Goal: Task Accomplishment & Management: Manage account settings

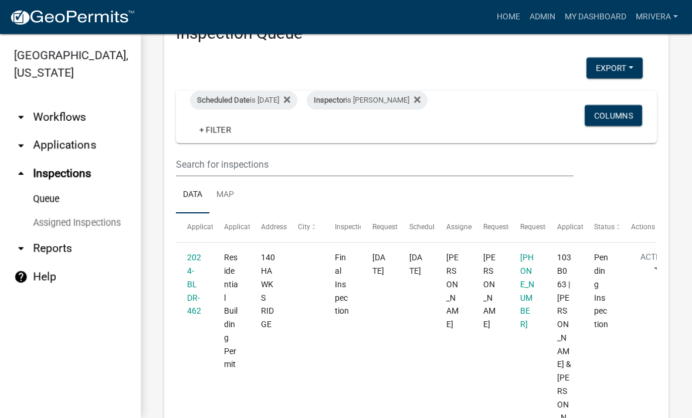
scroll to position [46, 0]
click at [279, 96] on div "Scheduled Date is [DATE]" at bounding box center [243, 99] width 107 height 19
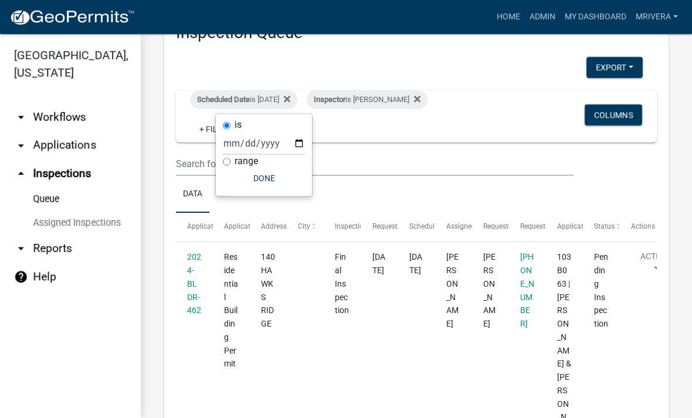
click at [379, 102] on div "Inspector is [PERSON_NAME]" at bounding box center [367, 99] width 121 height 19
select select "07642ab0-564c-47bb-824b-0ccf2da83593"
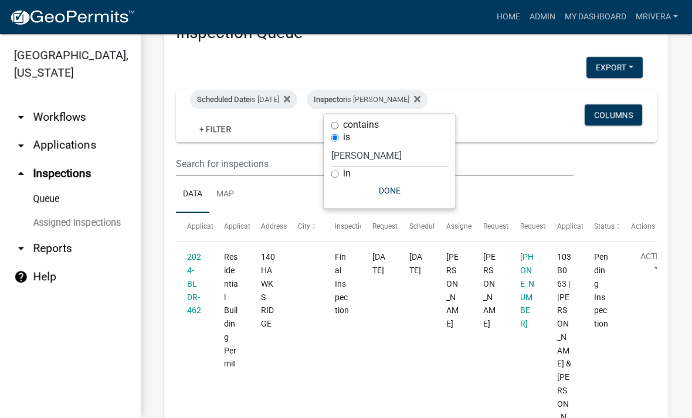
click at [396, 102] on div "Inspector is [PERSON_NAME]" at bounding box center [367, 99] width 121 height 19
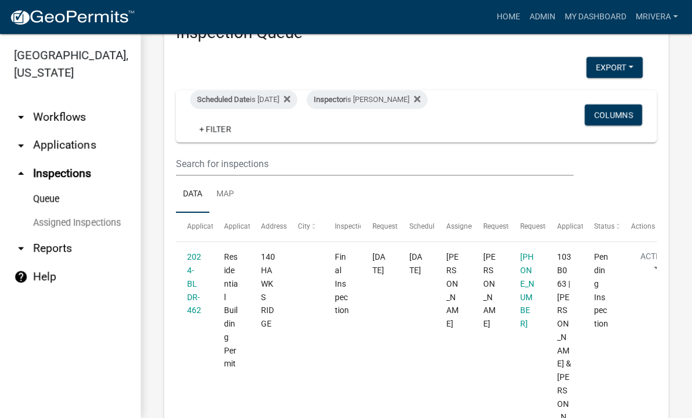
click at [405, 100] on div "Inspector is [PERSON_NAME]" at bounding box center [367, 99] width 121 height 19
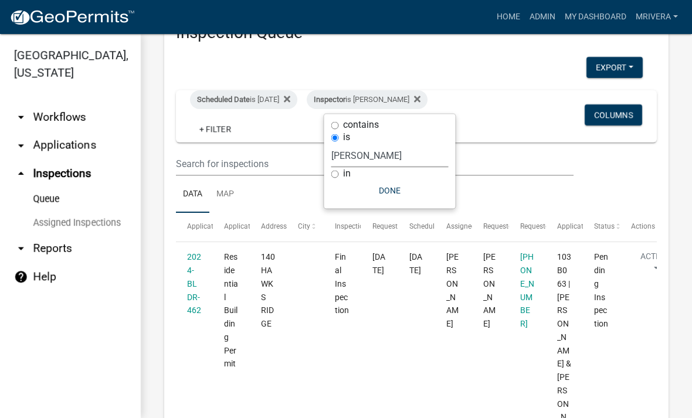
click at [397, 154] on select "Select an option None [PERSON_NAME] [PERSON_NAME] [PERSON_NAME] Quistan [PERSON…" at bounding box center [390, 156] width 117 height 24
select select "a0ea4169-8540-4a2c-b9f4-cf4c1ffdeb95"
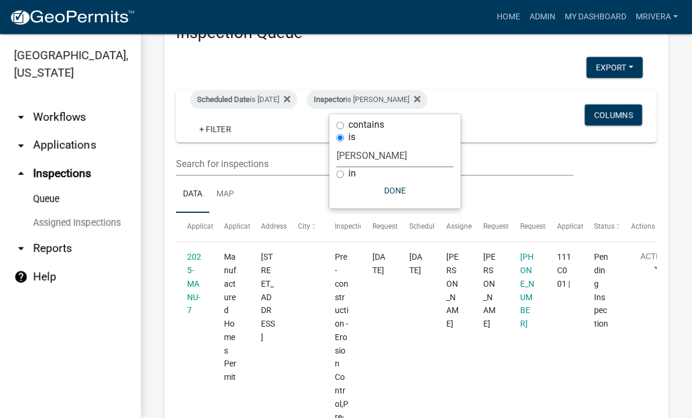
click at [414, 194] on button "Done" at bounding box center [395, 190] width 117 height 21
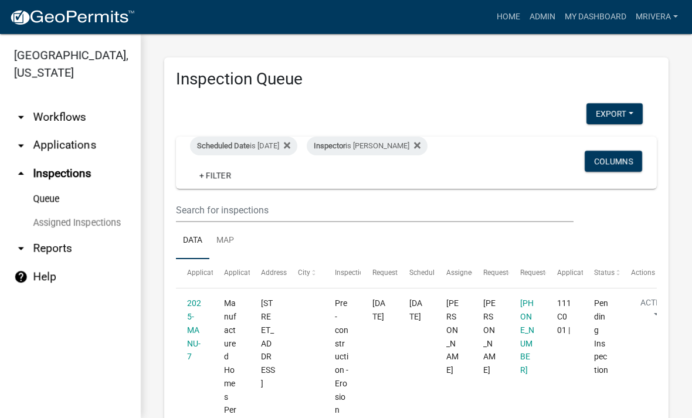
scroll to position [0, 0]
click at [407, 146] on div "Inspector is [PERSON_NAME]" at bounding box center [367, 146] width 121 height 19
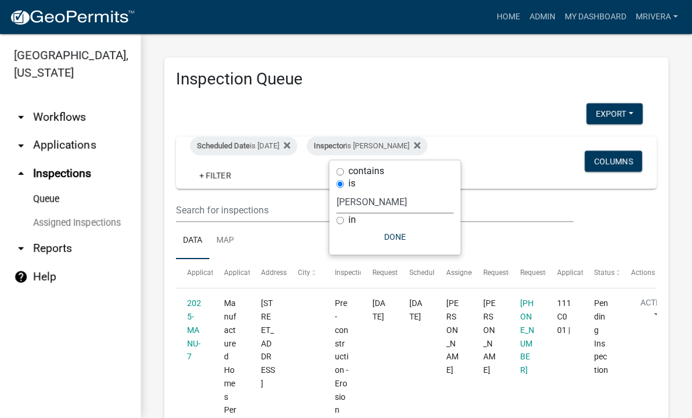
click at [403, 200] on select "Select an option None [PERSON_NAME] [PERSON_NAME] [PERSON_NAME] Quistan [PERSON…" at bounding box center [395, 202] width 117 height 24
select select "07642ab0-564c-47bb-824b-0ccf2da83593"
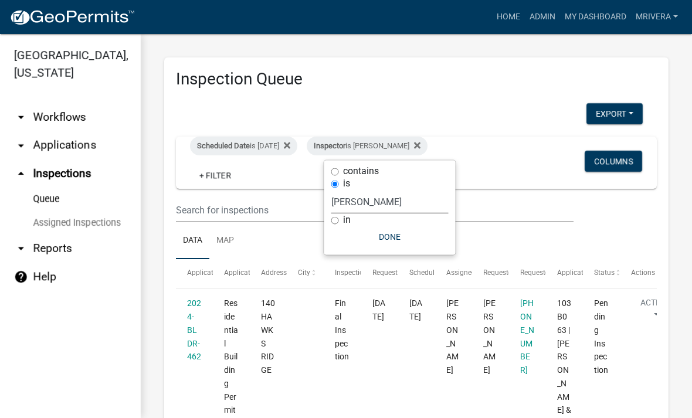
click at [400, 238] on button "Done" at bounding box center [390, 237] width 117 height 21
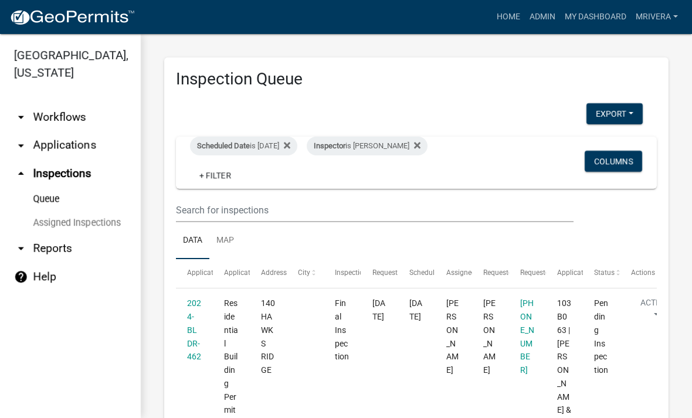
click at [268, 145] on div "Scheduled Date is [DATE]" at bounding box center [243, 146] width 107 height 19
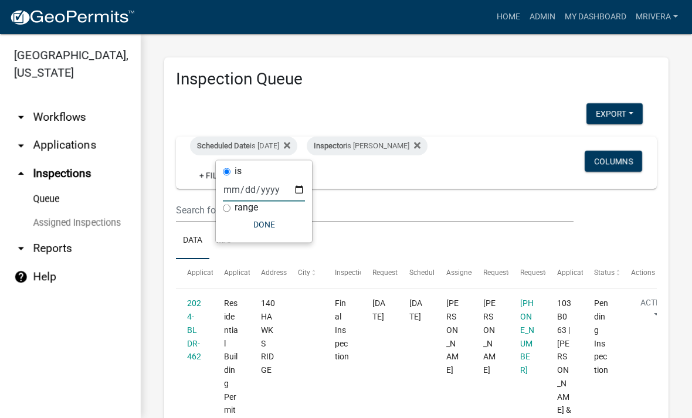
click at [277, 179] on input "[DATE]" at bounding box center [264, 190] width 82 height 24
type input "[DATE]"
click at [265, 222] on button "Done" at bounding box center [264, 224] width 82 height 21
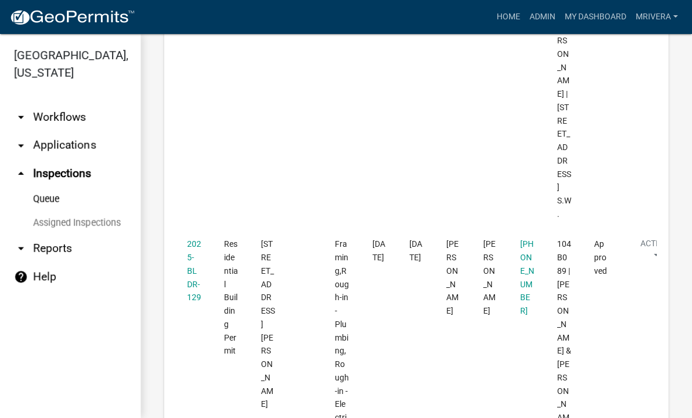
scroll to position [1087, 0]
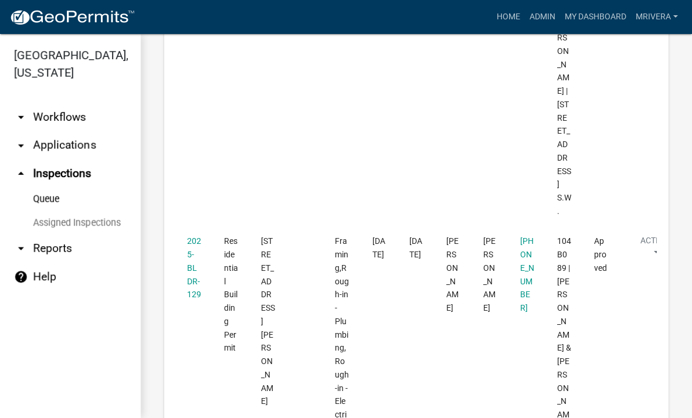
click at [192, 236] on link "2025-BLDR-129" at bounding box center [194, 267] width 14 height 63
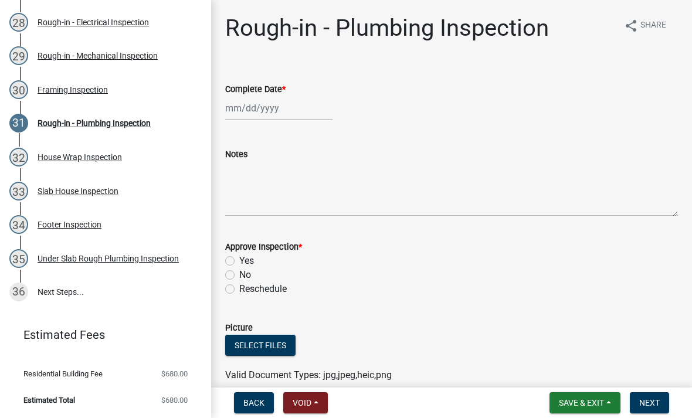
scroll to position [1105, 0]
